Goal: Browse casually: Explore the website without a specific task or goal

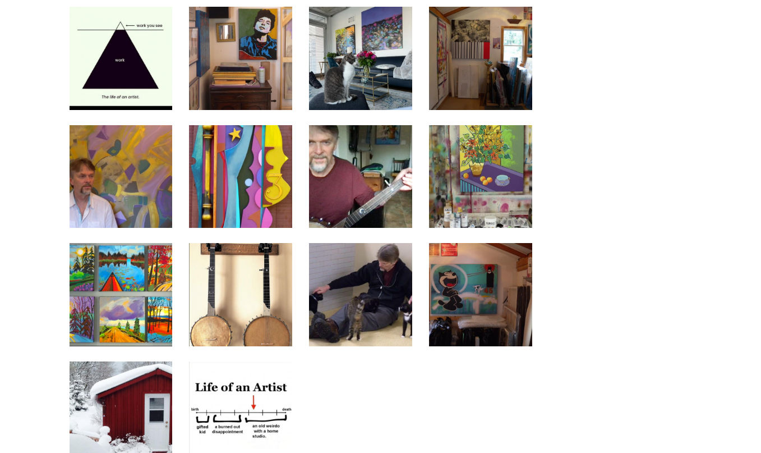
scroll to position [12926, 0]
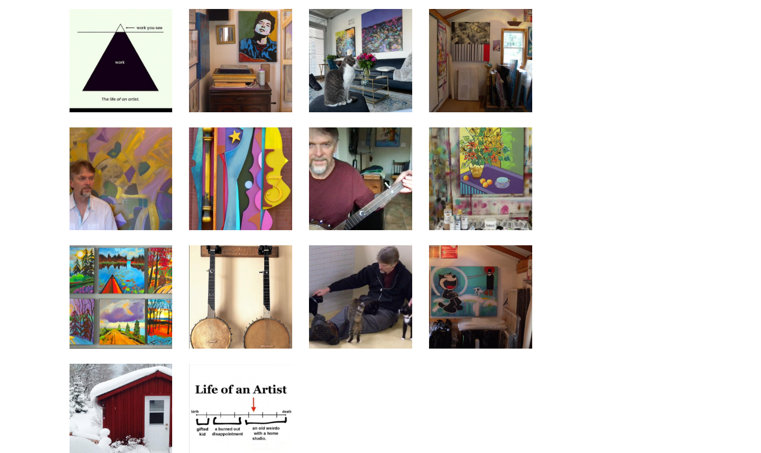
click at [129, 245] on img at bounding box center [121, 296] width 103 height 103
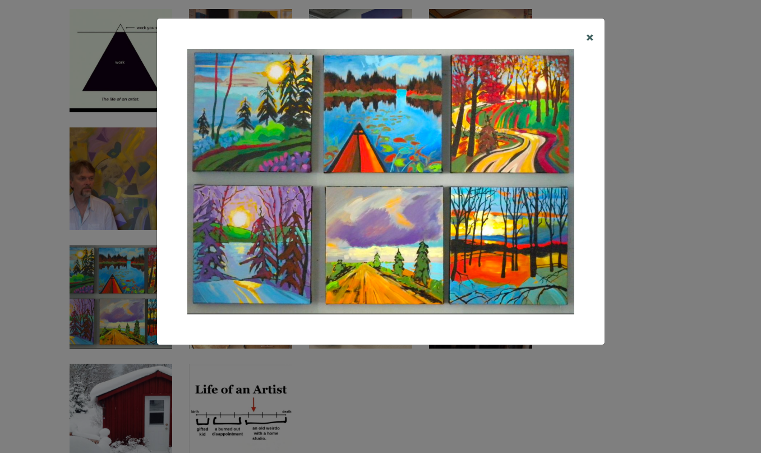
click at [589, 34] on span "×" at bounding box center [590, 36] width 8 height 20
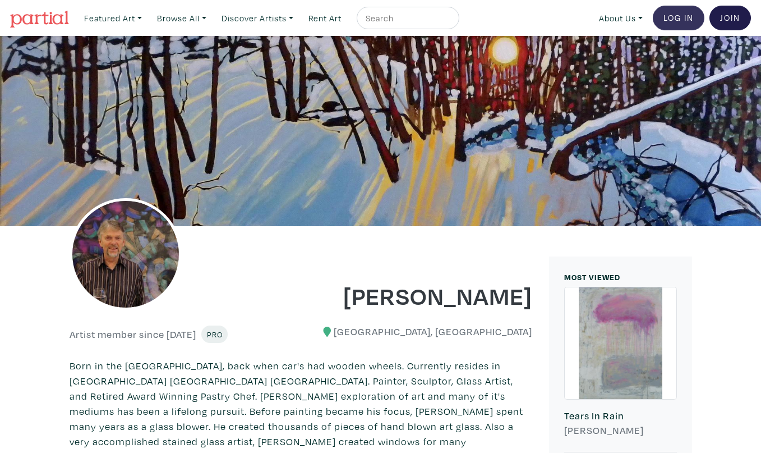
click at [672, 13] on link "Log In" at bounding box center [679, 18] width 52 height 25
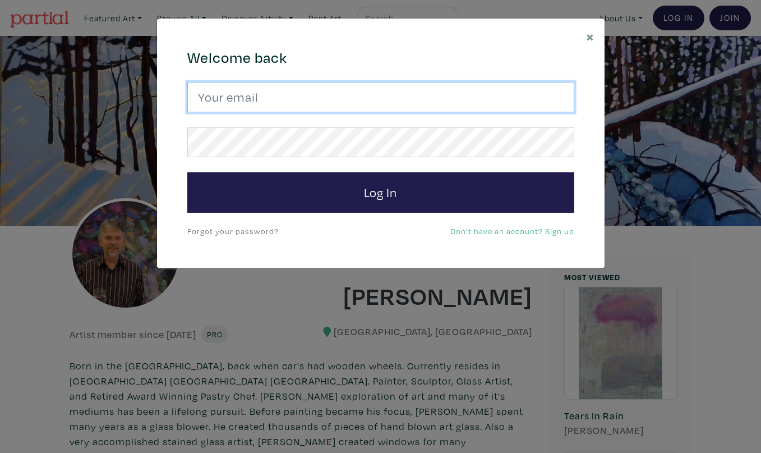
type input "gordsellen@gmail.com"
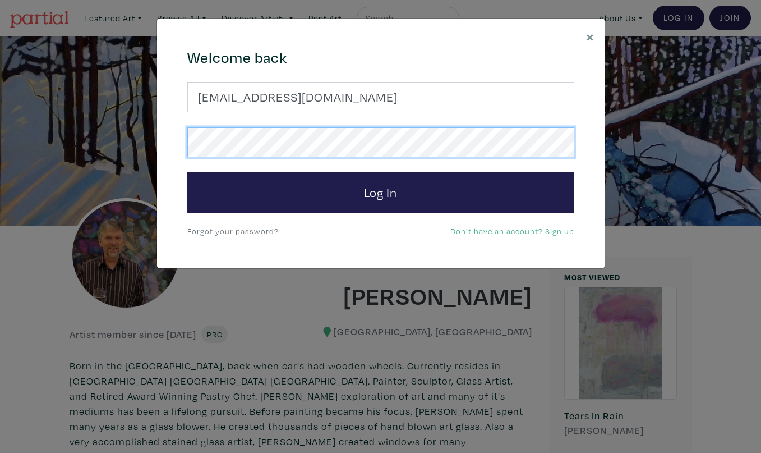
click at [380, 192] on button "Log In" at bounding box center [380, 192] width 387 height 40
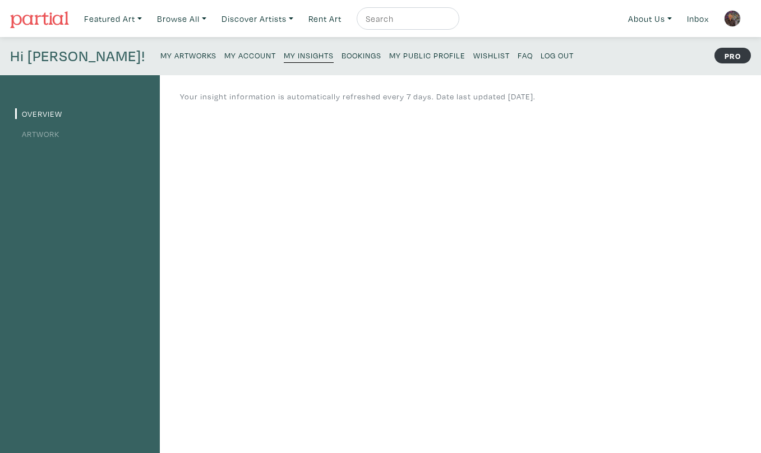
scroll to position [13, 0]
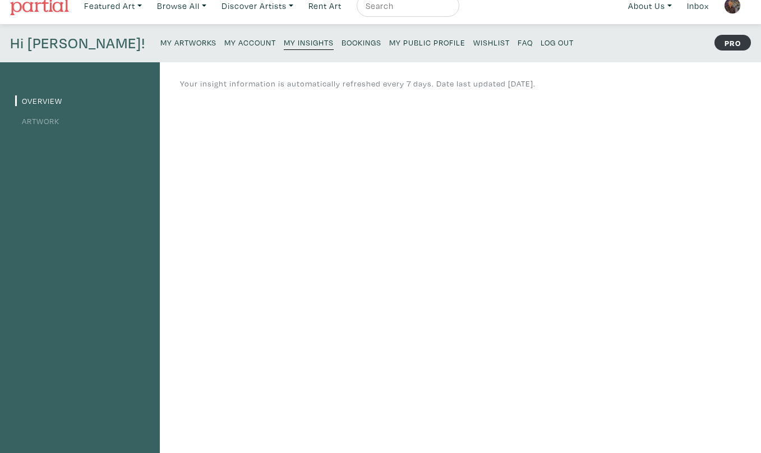
click at [42, 118] on link "Artwork" at bounding box center [37, 121] width 44 height 11
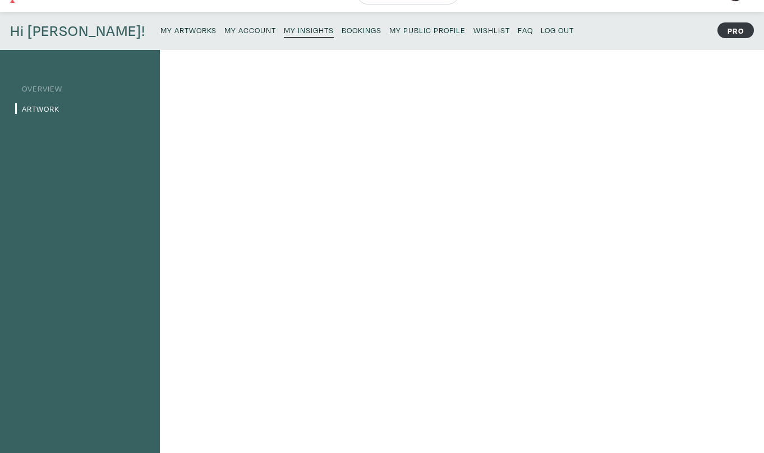
scroll to position [1, 0]
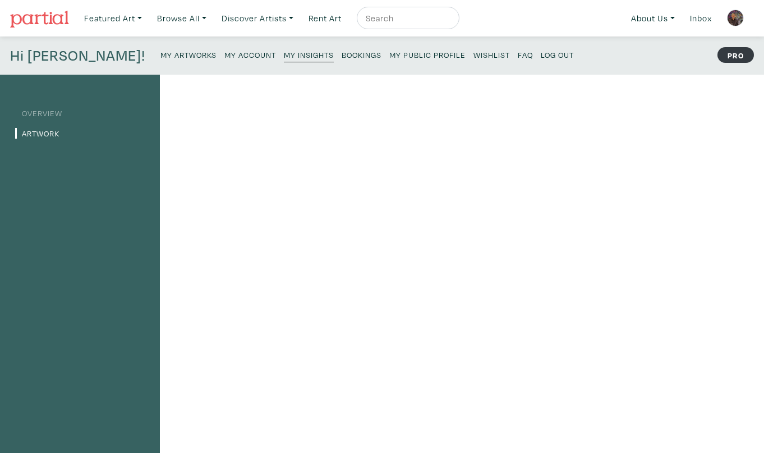
click at [38, 16] on img at bounding box center [39, 19] width 59 height 17
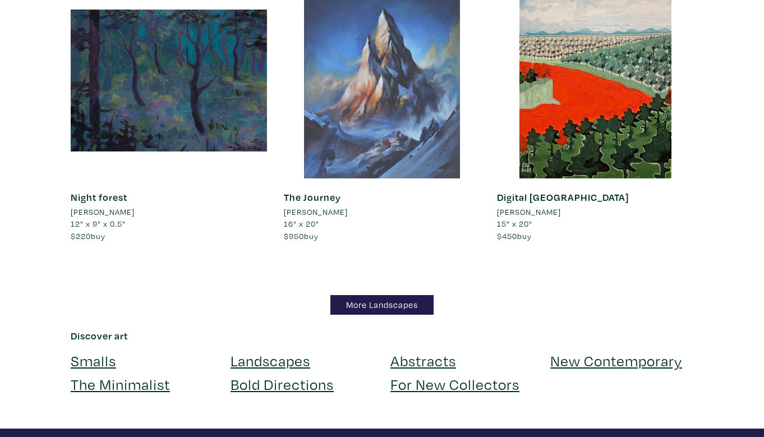
scroll to position [9760, 0]
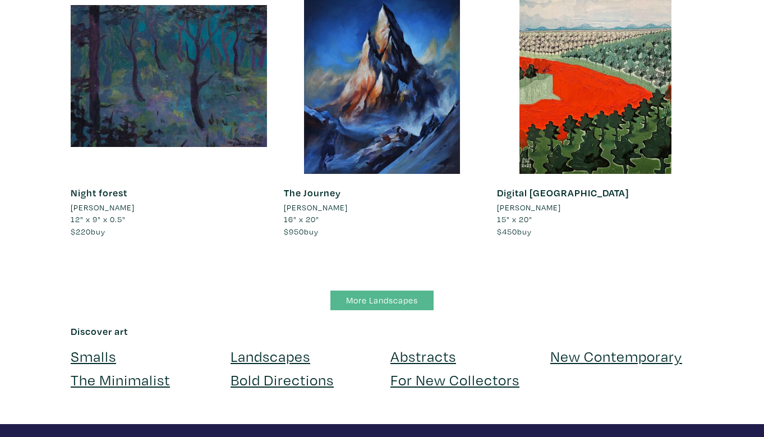
click at [386, 291] on link "More Landscapes" at bounding box center [381, 301] width 103 height 20
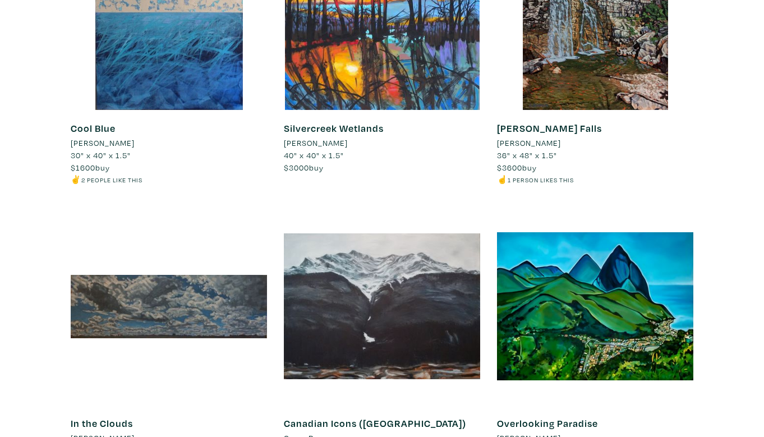
scroll to position [9138, 0]
